Goal: Task Accomplishment & Management: Use online tool/utility

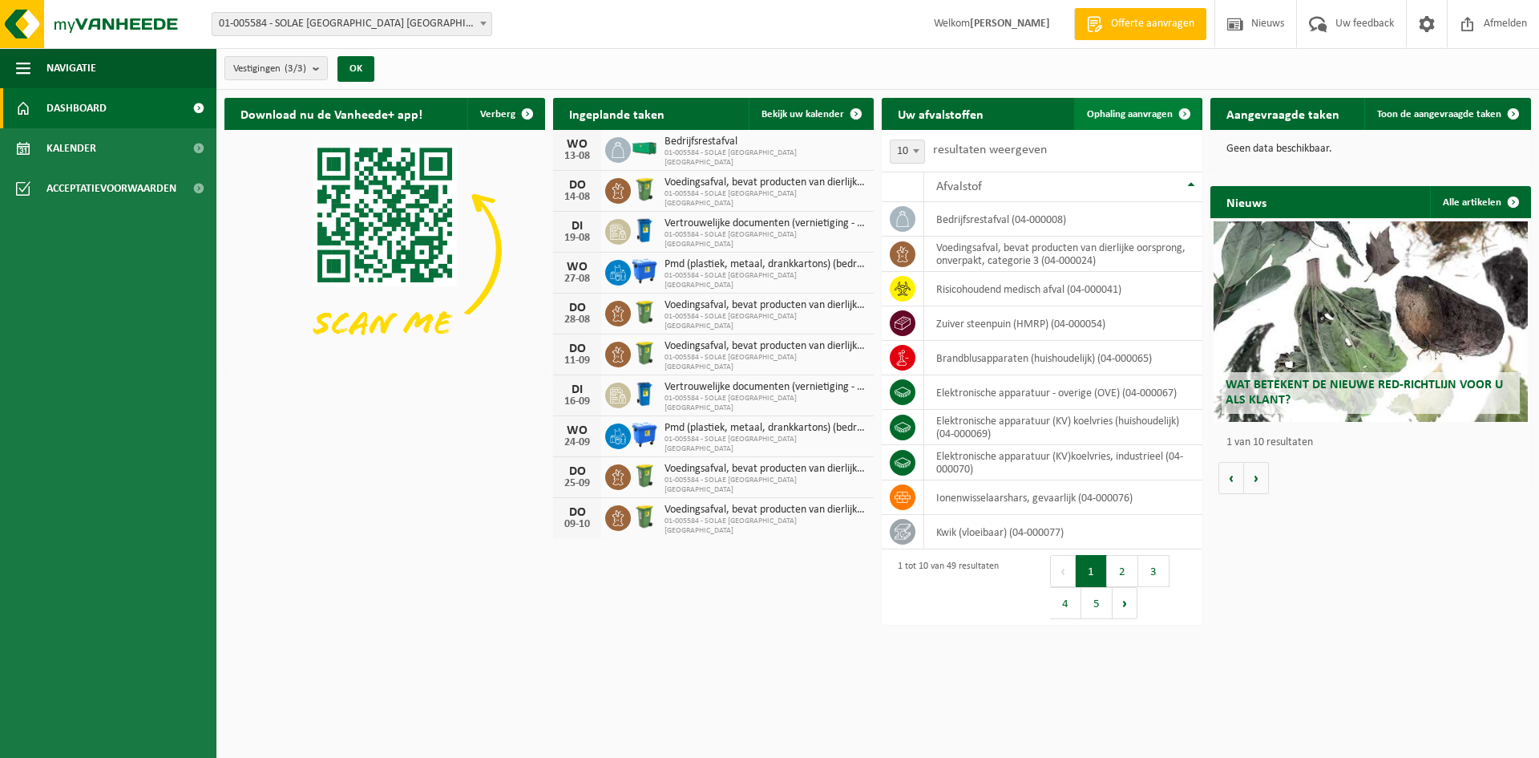
click at [1131, 115] on span "Ophaling aanvragen" at bounding box center [1130, 114] width 86 height 10
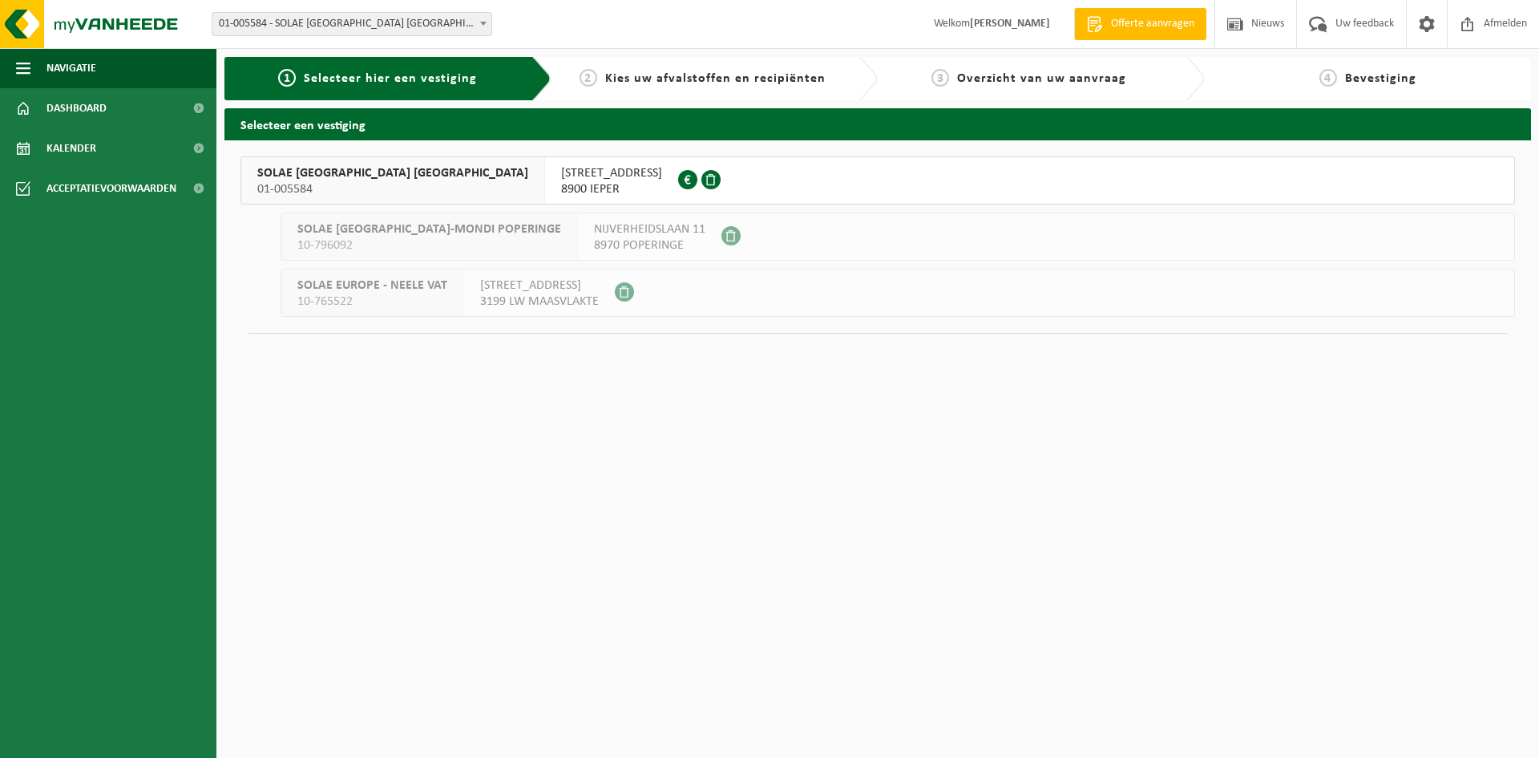
click at [261, 181] on span "01-005584" at bounding box center [392, 189] width 271 height 16
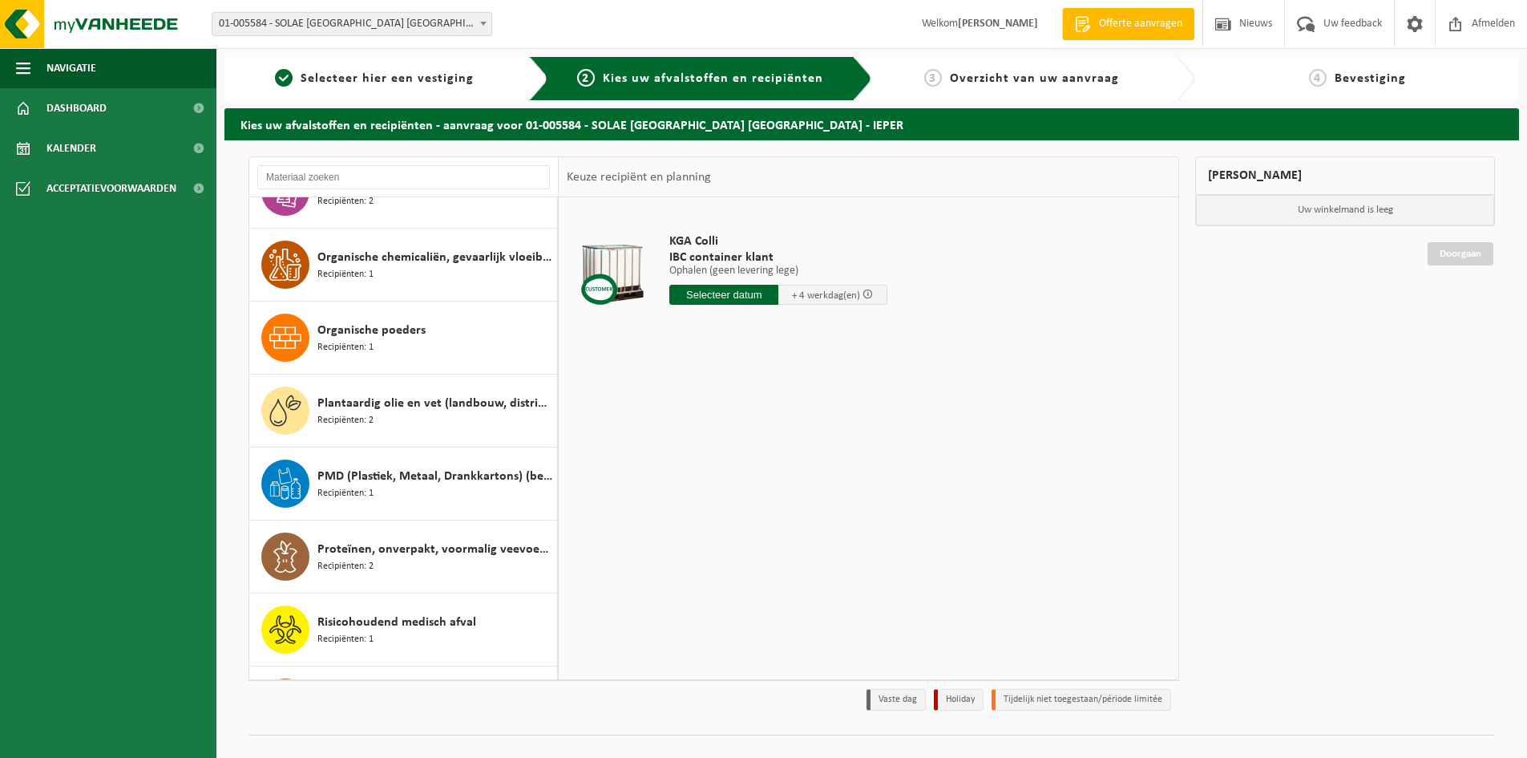
scroll to position [2549, 0]
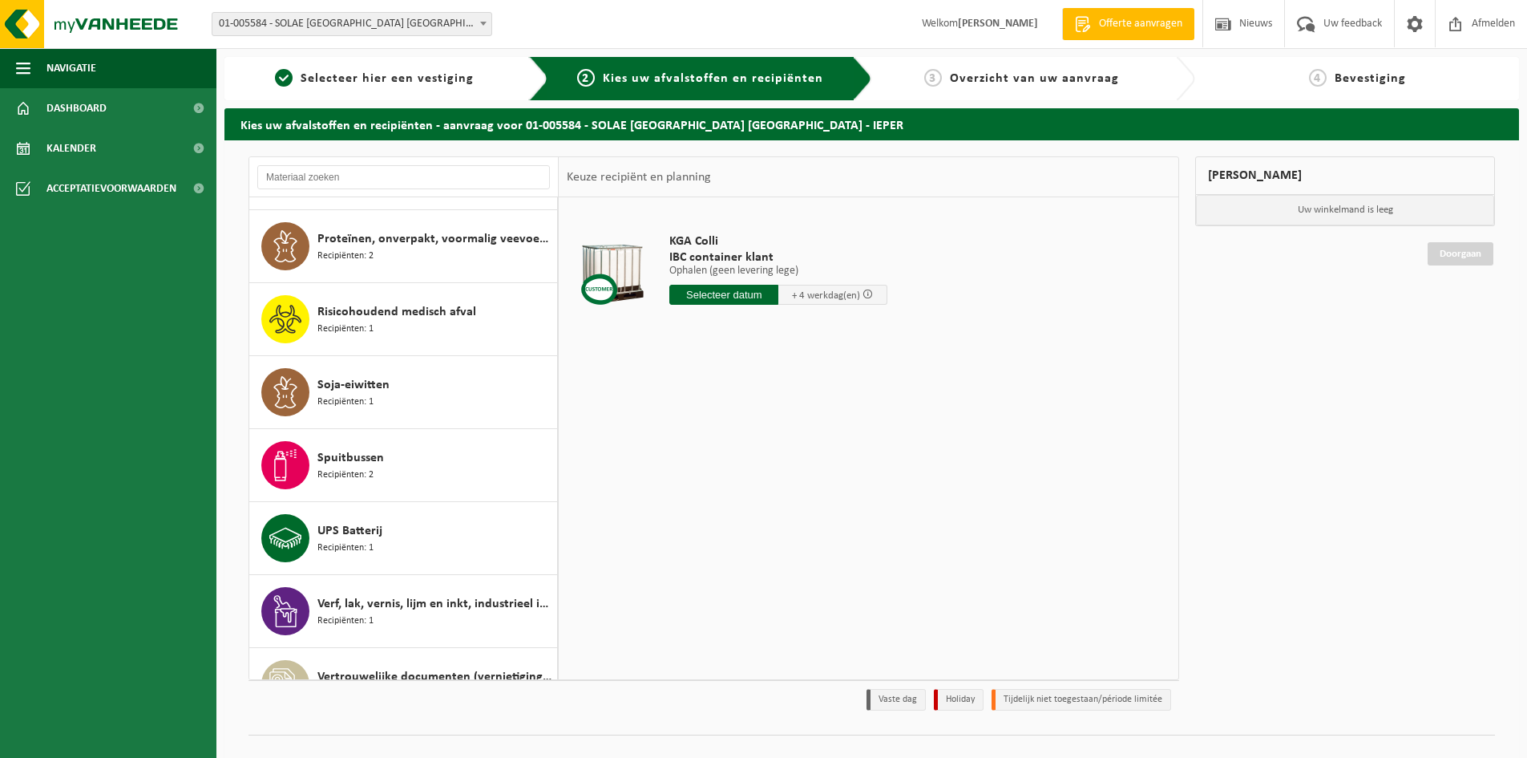
drag, startPoint x: 569, startPoint y: 524, endPoint x: 612, endPoint y: 564, distance: 58.4
click at [618, 564] on div "KGA Colli IBC container klant Ophalen (geen levering lege) Ophalen (geen leveri…" at bounding box center [869, 437] width 620 height 481
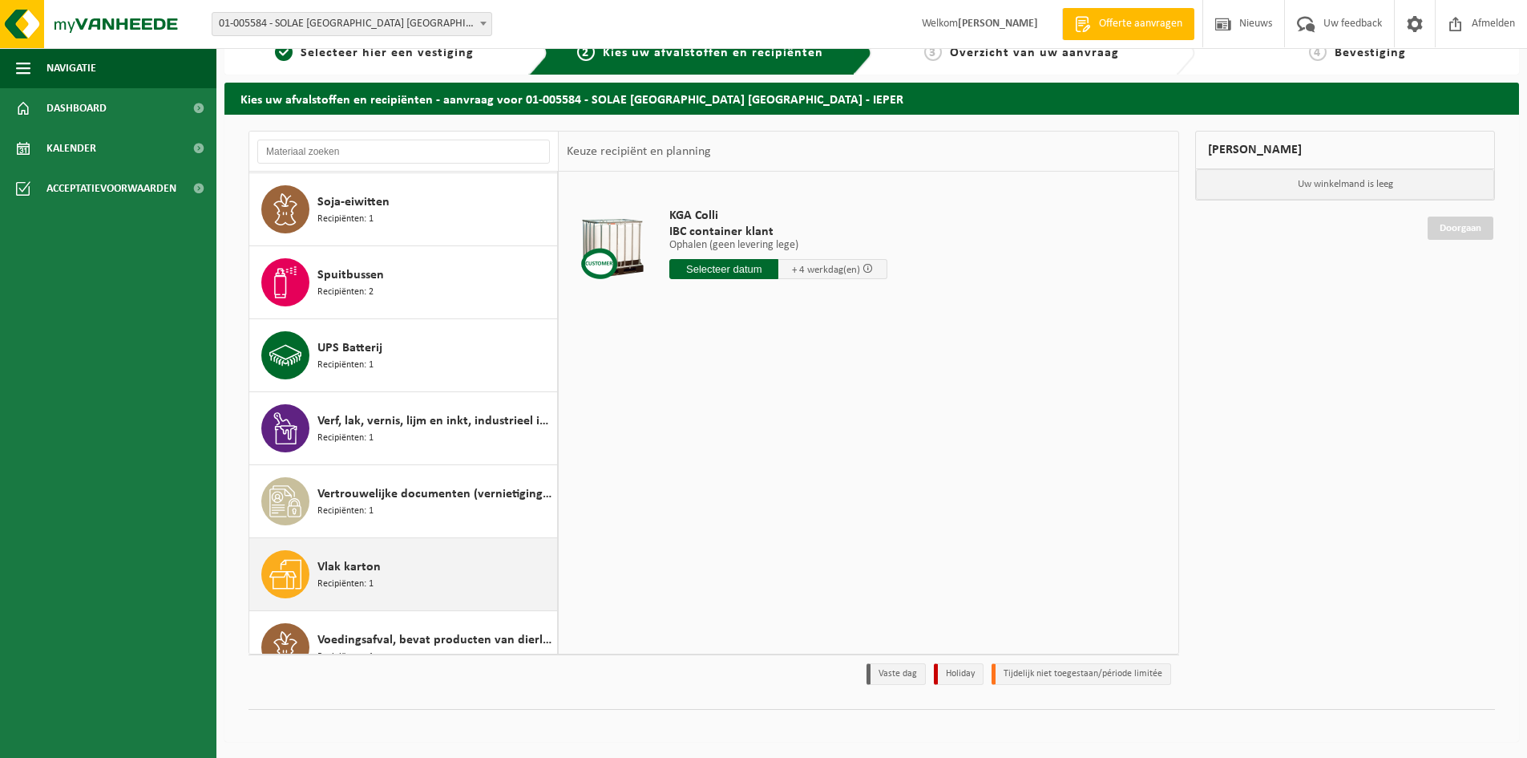
scroll to position [2709, 0]
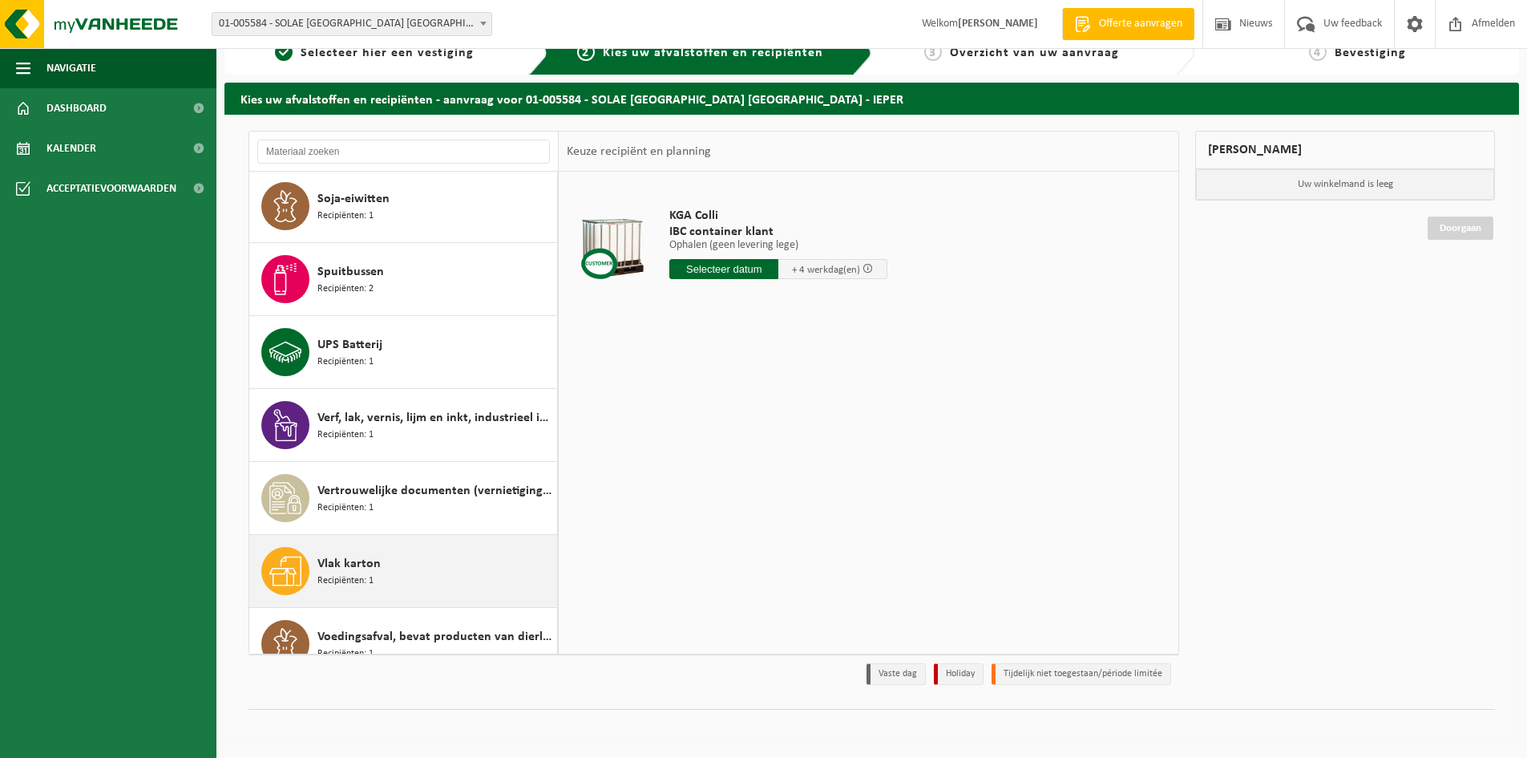
click at [308, 563] on span at bounding box center [285, 571] width 48 height 48
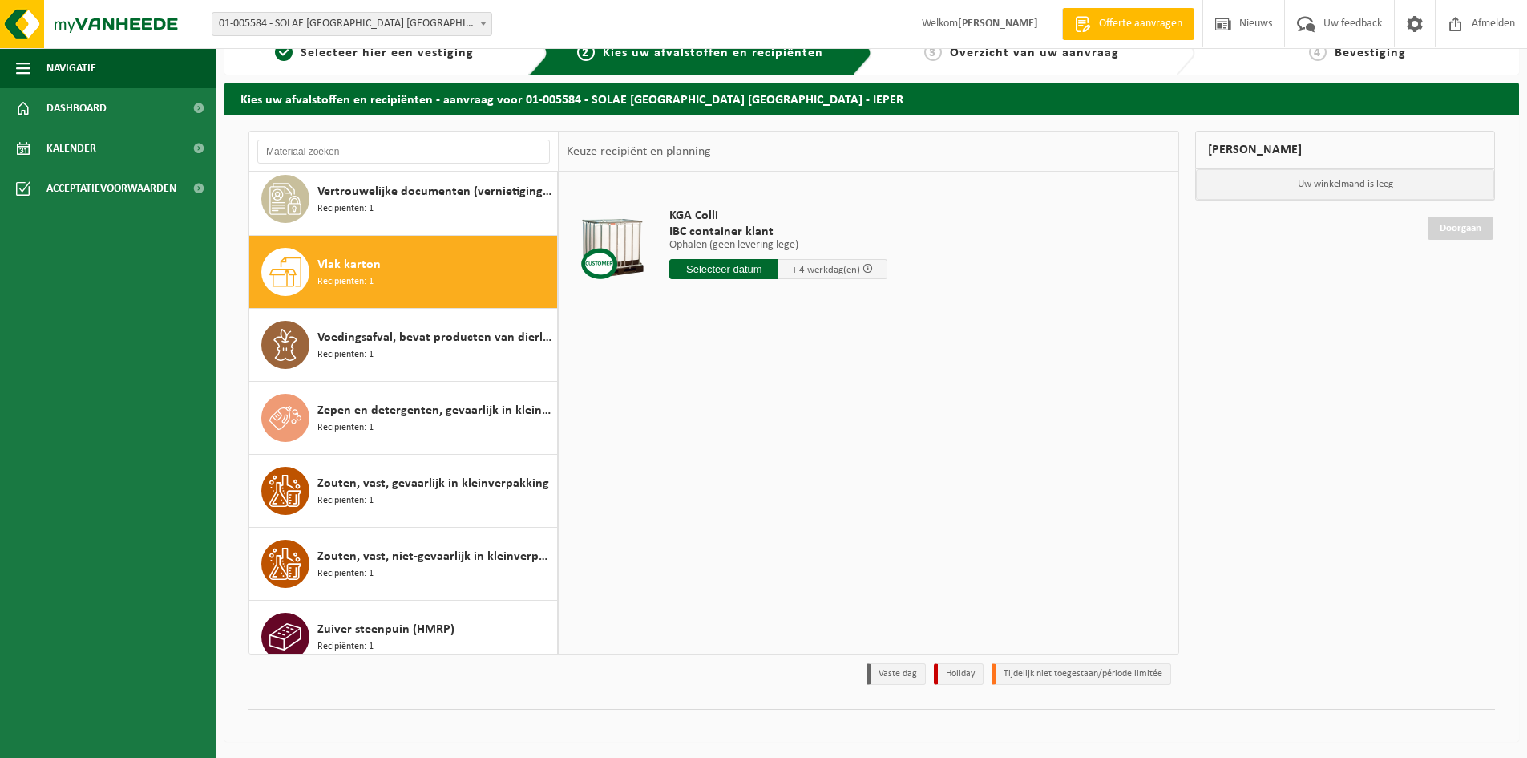
scroll to position [3022, 0]
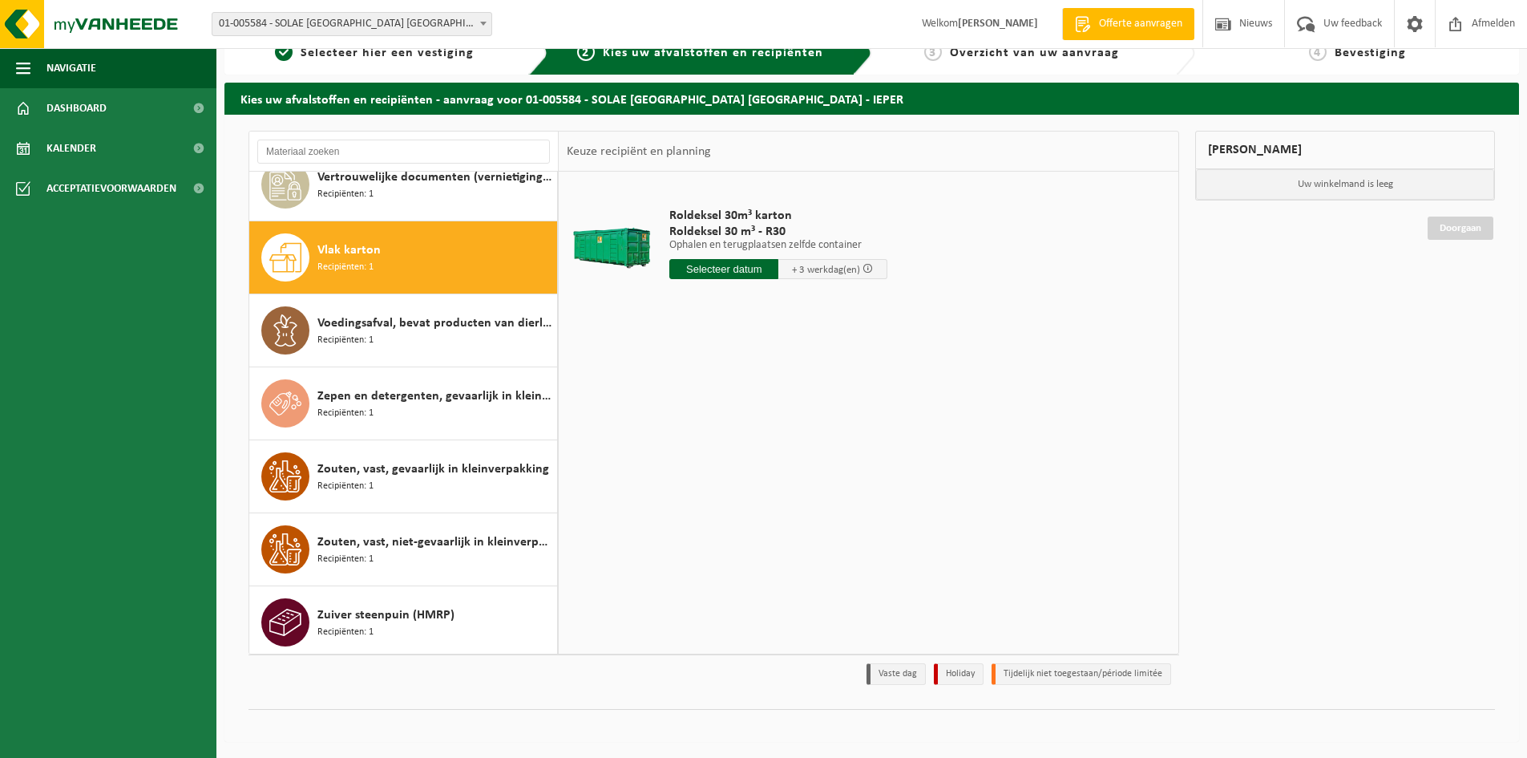
click at [742, 273] on input "text" at bounding box center [723, 269] width 109 height 20
click at [795, 410] on div "28 29 30 31 1 2 3 4 5 6 7 8 9 10 11 12 13 14 15 16 17 18 19 20 21 22 23 24 25 2…" at bounding box center [768, 411] width 197 height 128
click at [678, 439] on div "18" at bounding box center [684, 437] width 28 height 26
type input "Van 2025-08-18"
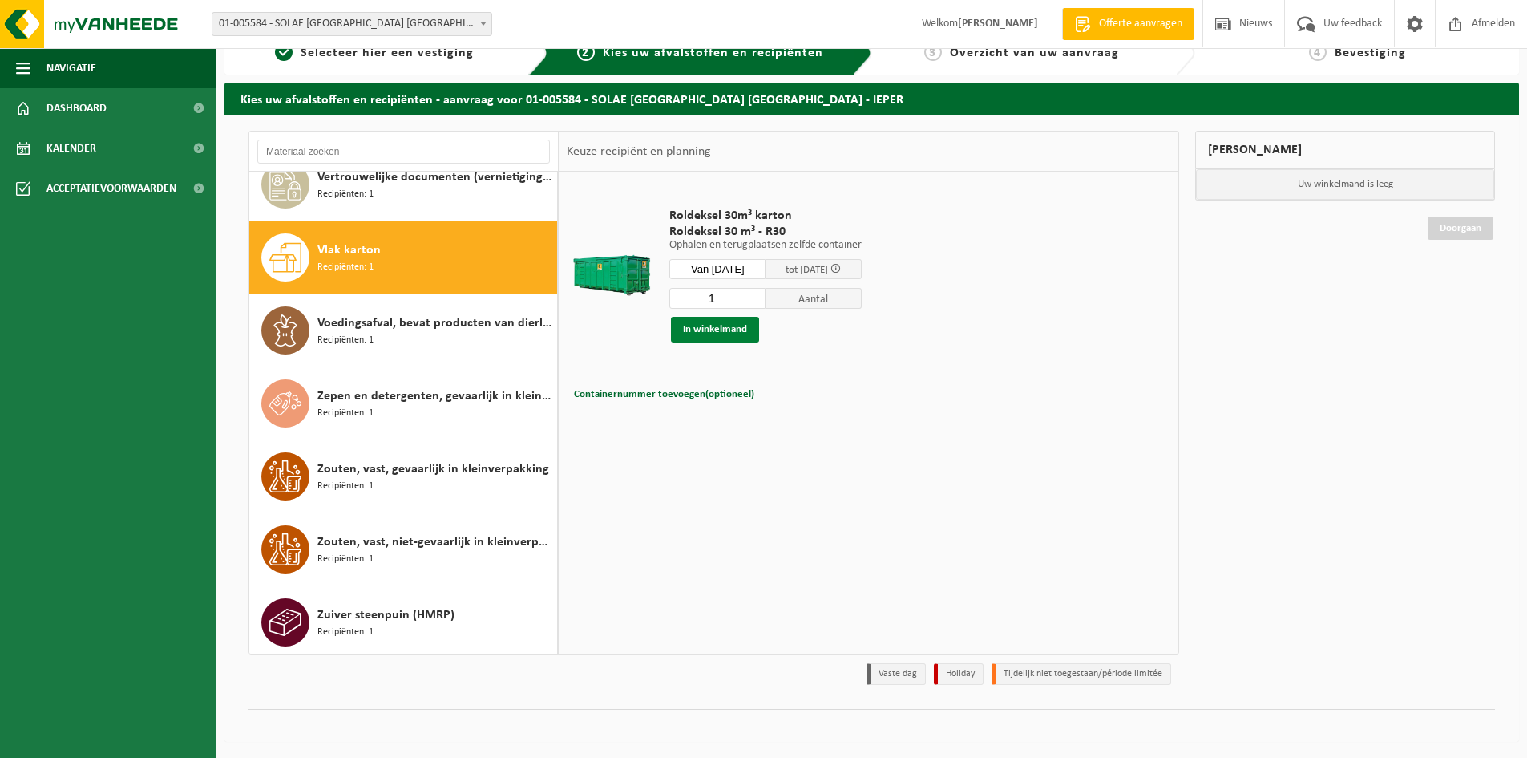
click at [709, 331] on button "In winkelmand" at bounding box center [715, 330] width 88 height 26
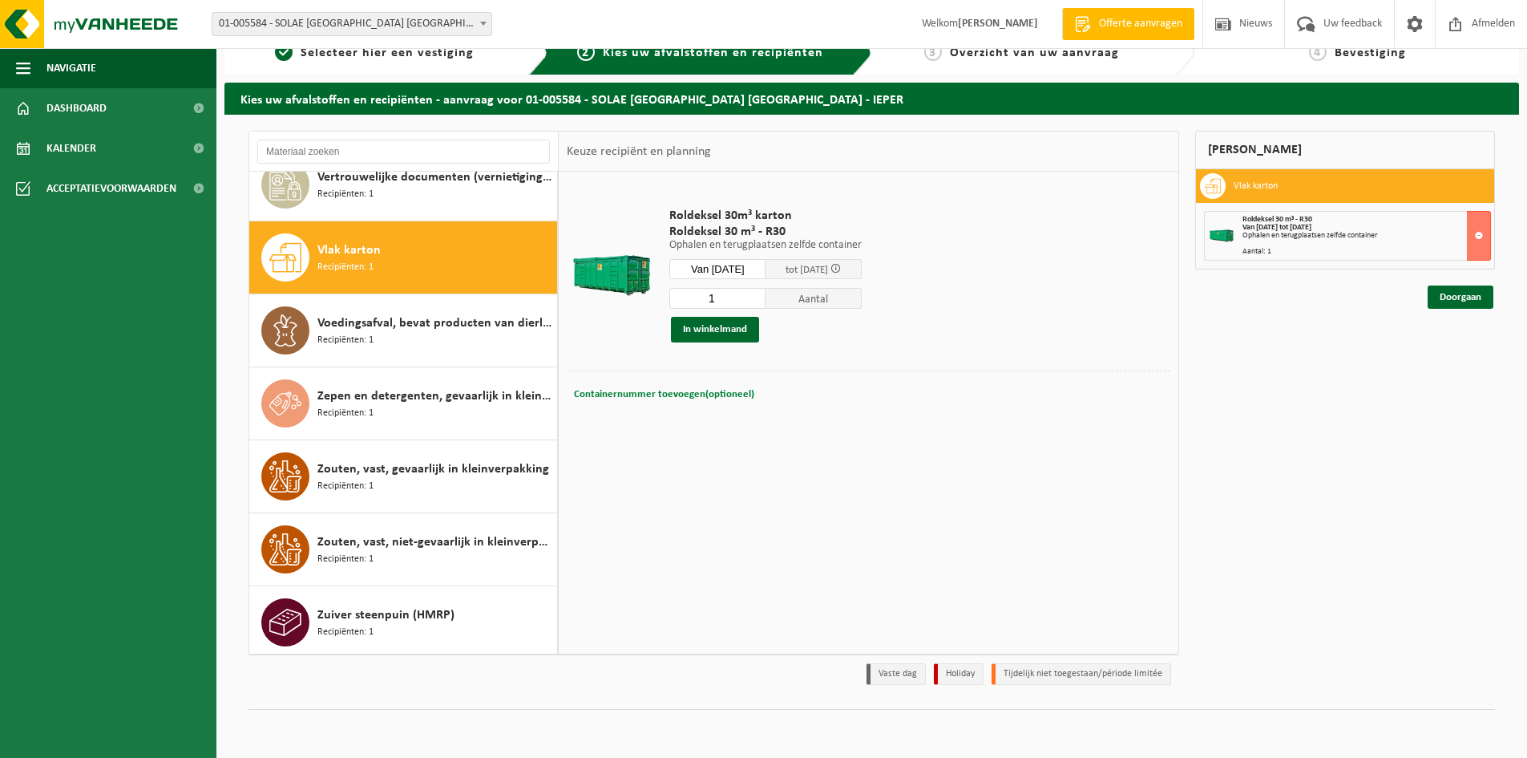
click at [694, 396] on span "Containernummer toevoegen(optioneel)" at bounding box center [664, 394] width 180 height 10
type input "R30-225"
click at [1476, 297] on link "Doorgaan" at bounding box center [1461, 296] width 66 height 23
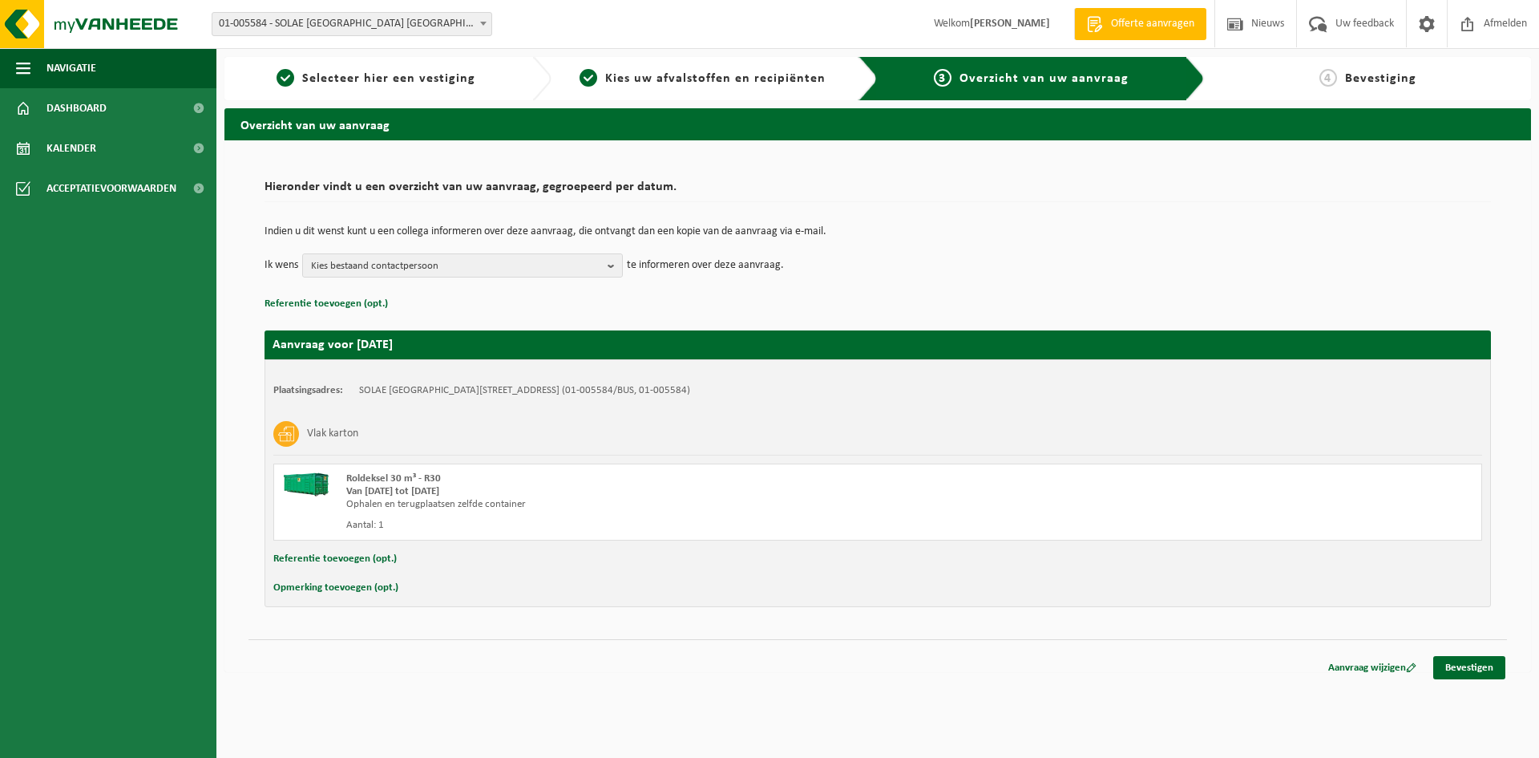
drag, startPoint x: 1438, startPoint y: 384, endPoint x: 1169, endPoint y: 414, distance: 271.1
click at [1169, 414] on div "Vlak karton" at bounding box center [877, 434] width 1209 height 42
click at [613, 264] on b "button" at bounding box center [615, 265] width 14 height 22
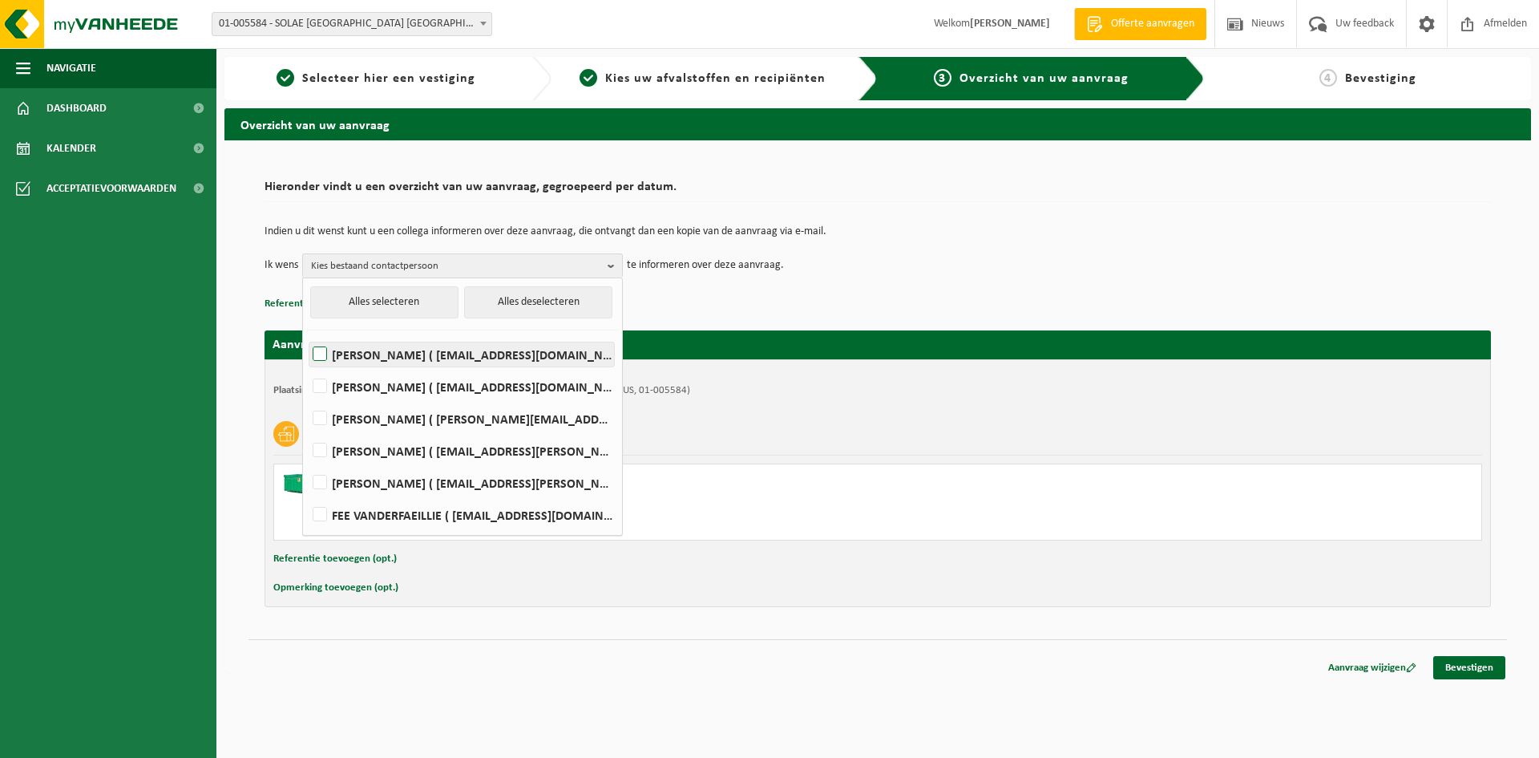
click at [370, 350] on label "REGINE BATTHEU ( regine.battheu@iff.com )" at bounding box center [461, 354] width 305 height 24
click at [307, 334] on input "REGINE BATTHEU ( regine.battheu@iff.com )" at bounding box center [306, 334] width 1 height 1
checkbox input "true"
click at [1011, 265] on td "Ik wens REGINE BATTHEU Alles selecteren Alles deselecteren REGINE BATTHEU ( reg…" at bounding box center [878, 265] width 1227 height 24
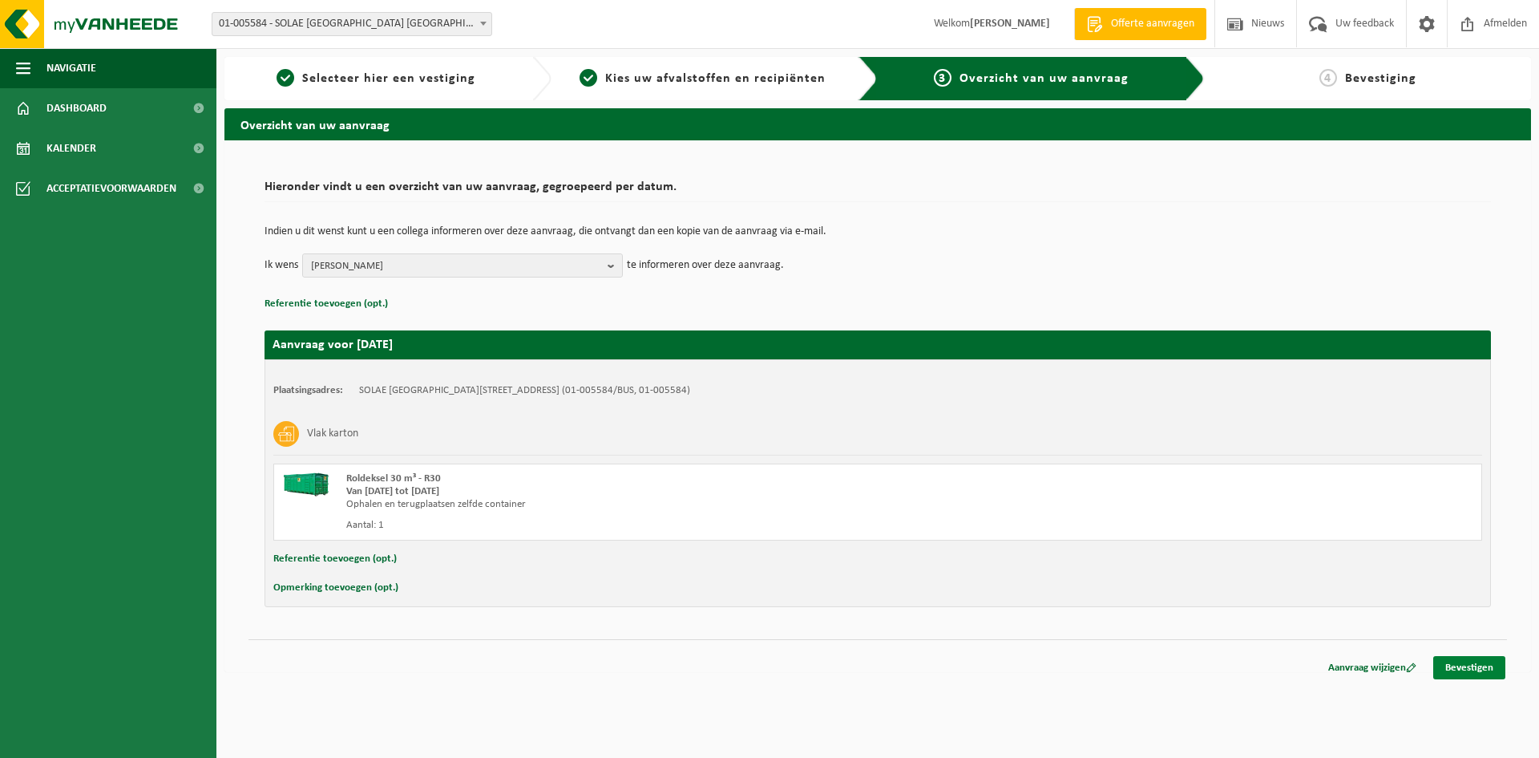
click at [1474, 663] on link "Bevestigen" at bounding box center [1469, 667] width 72 height 23
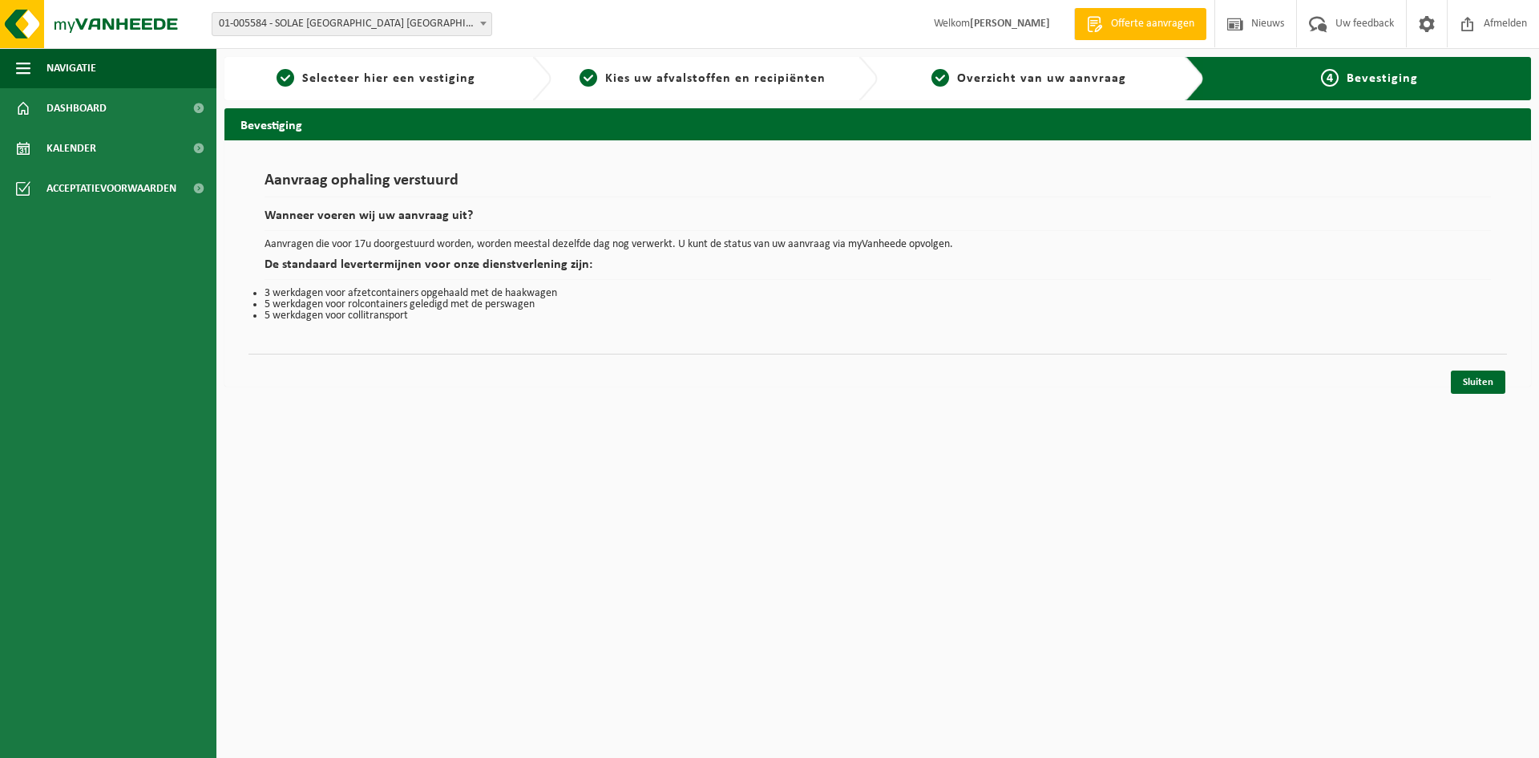
click at [1400, 334] on div "Aanvraag ophaling verstuurd Wanneer voeren wij uw aanvraag uit? Aanvragen die v…" at bounding box center [878, 246] width 1259 height 181
click at [620, 12] on div "Vestiging: 01-005584 - SOLAE BELGIUM NV - IEPER 10-796092 - SOLAE BELGIUM-MONDI…" at bounding box center [769, 24] width 1539 height 49
click at [1499, 374] on link "Sluiten" at bounding box center [1478, 381] width 55 height 23
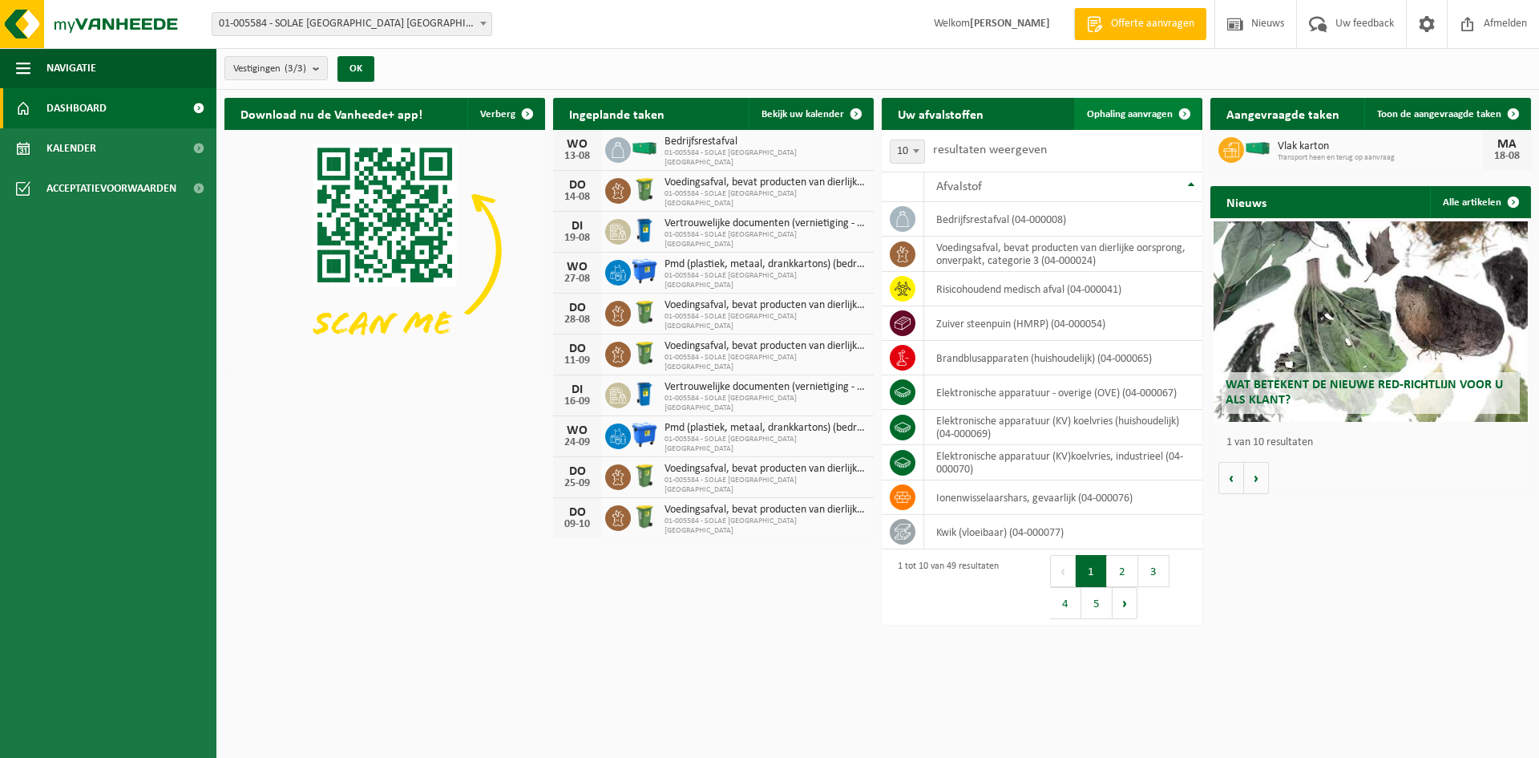
click at [1108, 116] on span "Ophaling aanvragen" at bounding box center [1130, 114] width 86 height 10
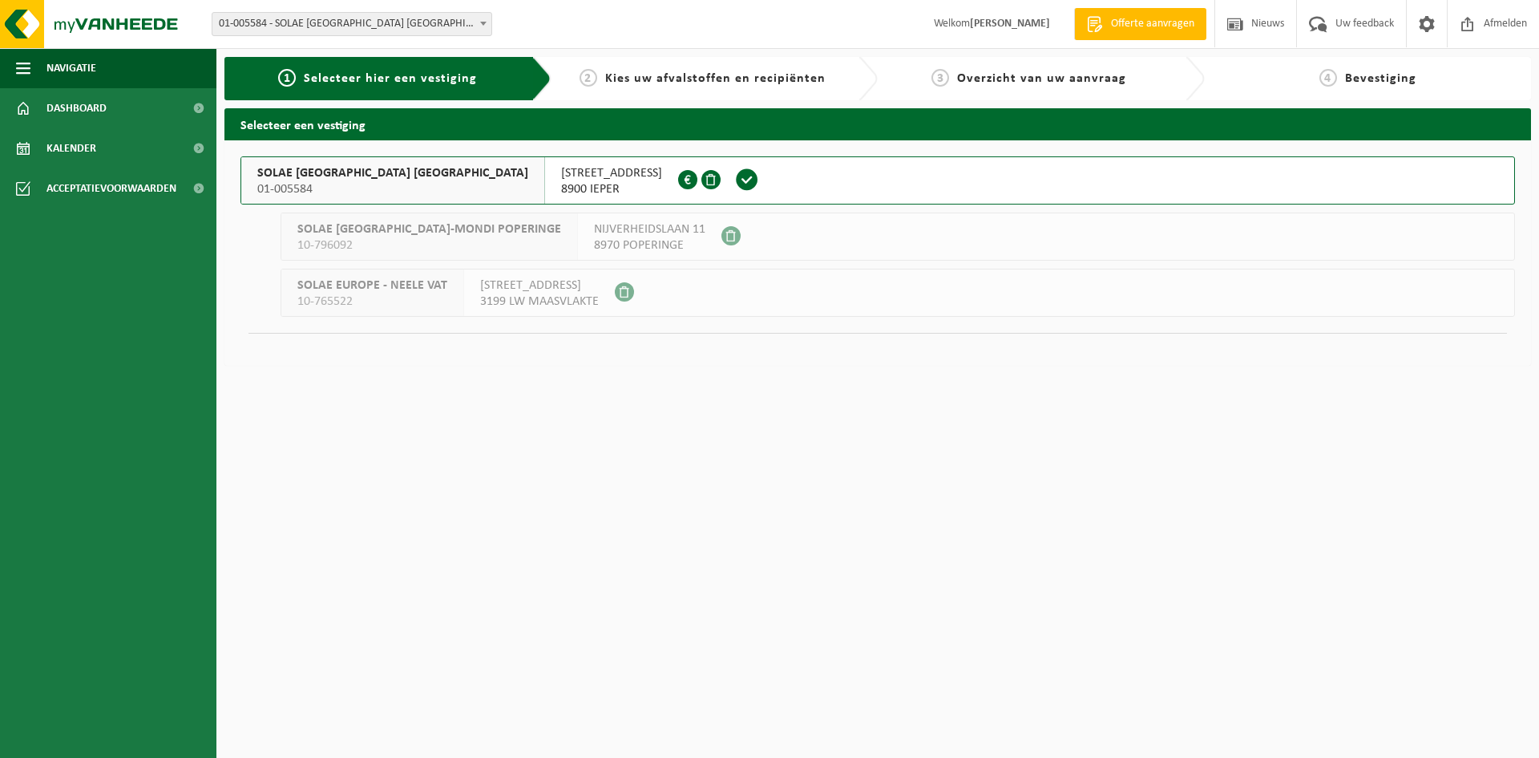
click at [561, 179] on span "[STREET_ADDRESS]" at bounding box center [611, 173] width 101 height 16
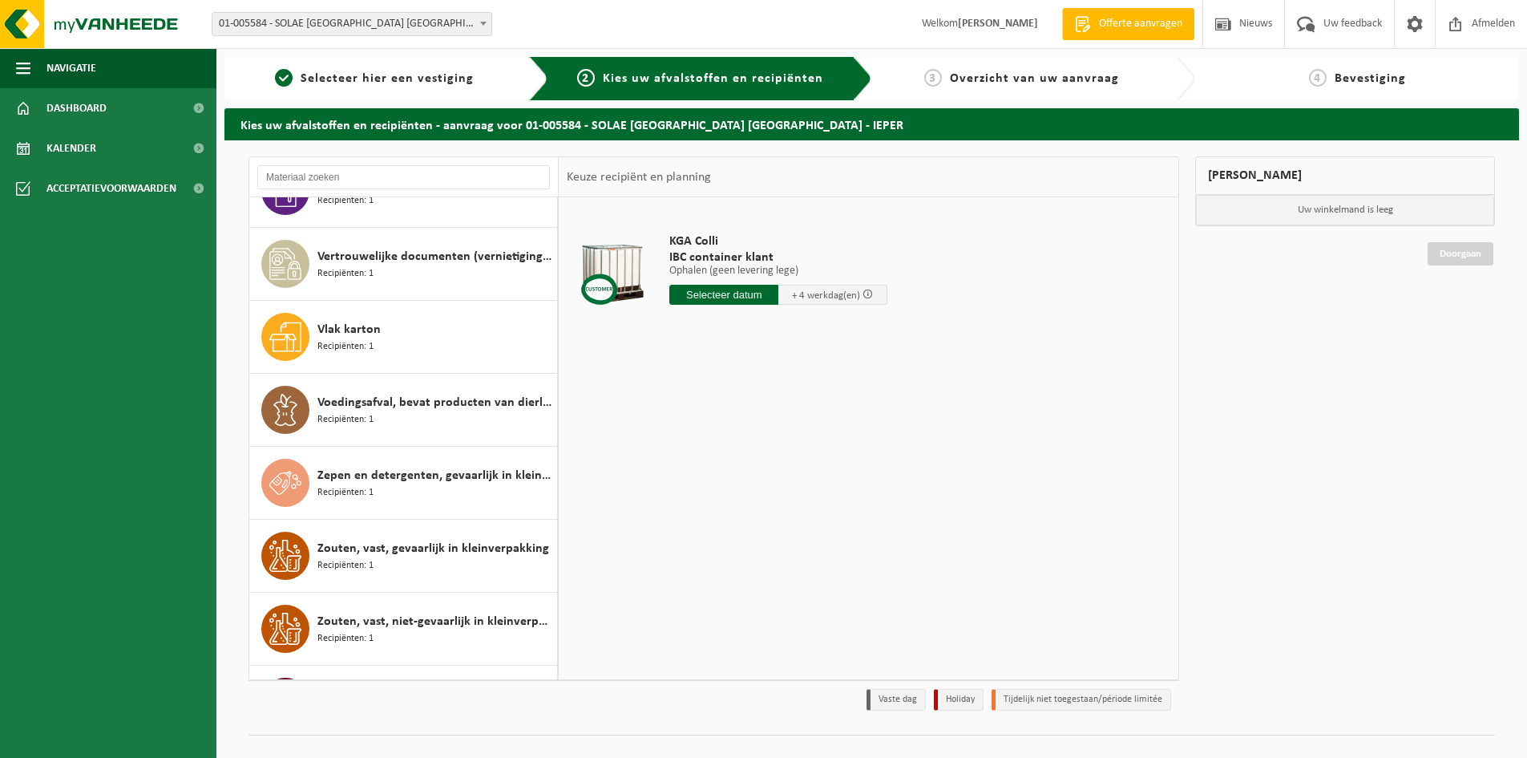
scroll to position [3022, 0]
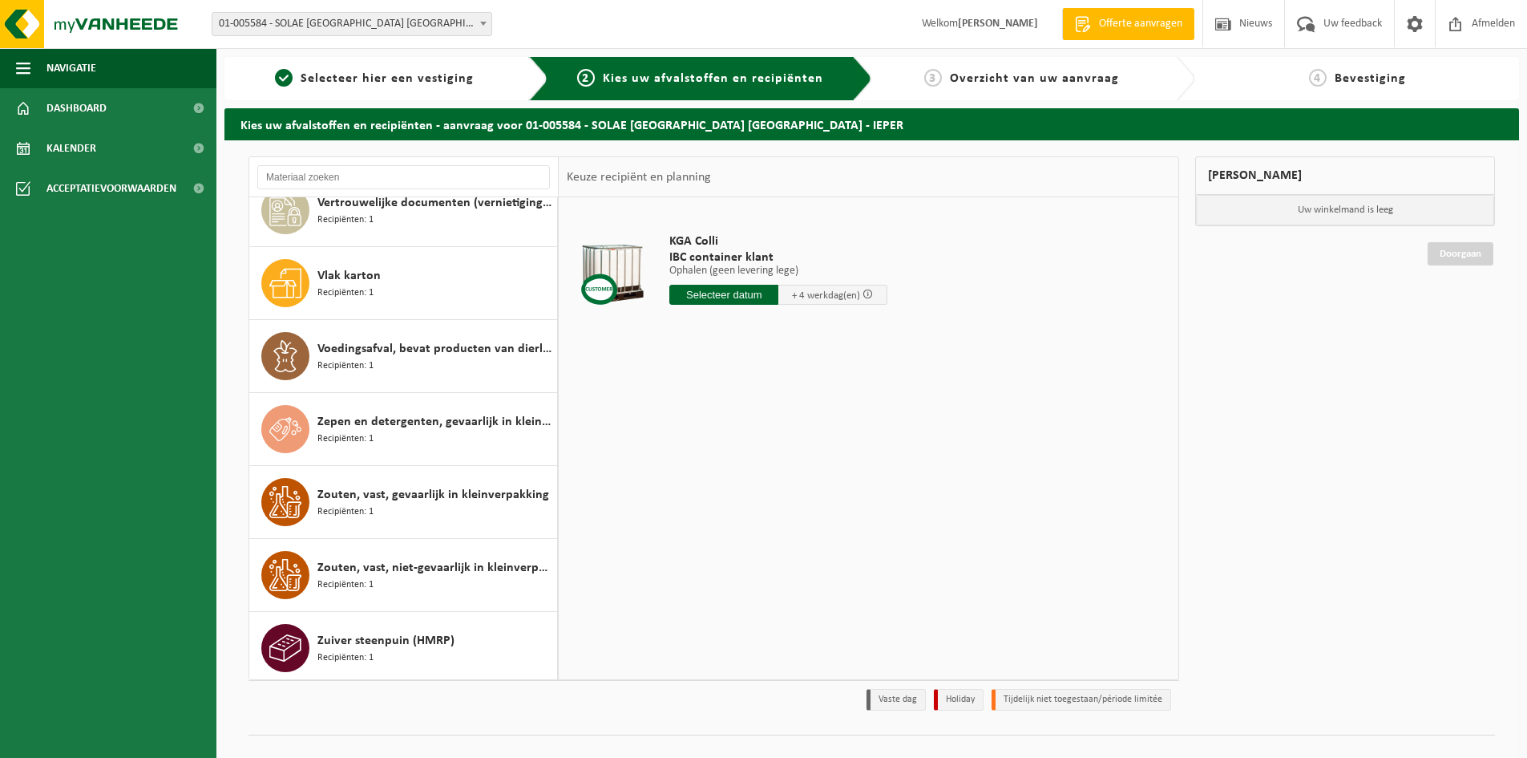
click at [795, 575] on div "KGA Colli IBC container klant Ophalen (geen levering lege) Ophalen (geen leveri…" at bounding box center [869, 437] width 620 height 481
